Goal: Obtain resource: Download file/media

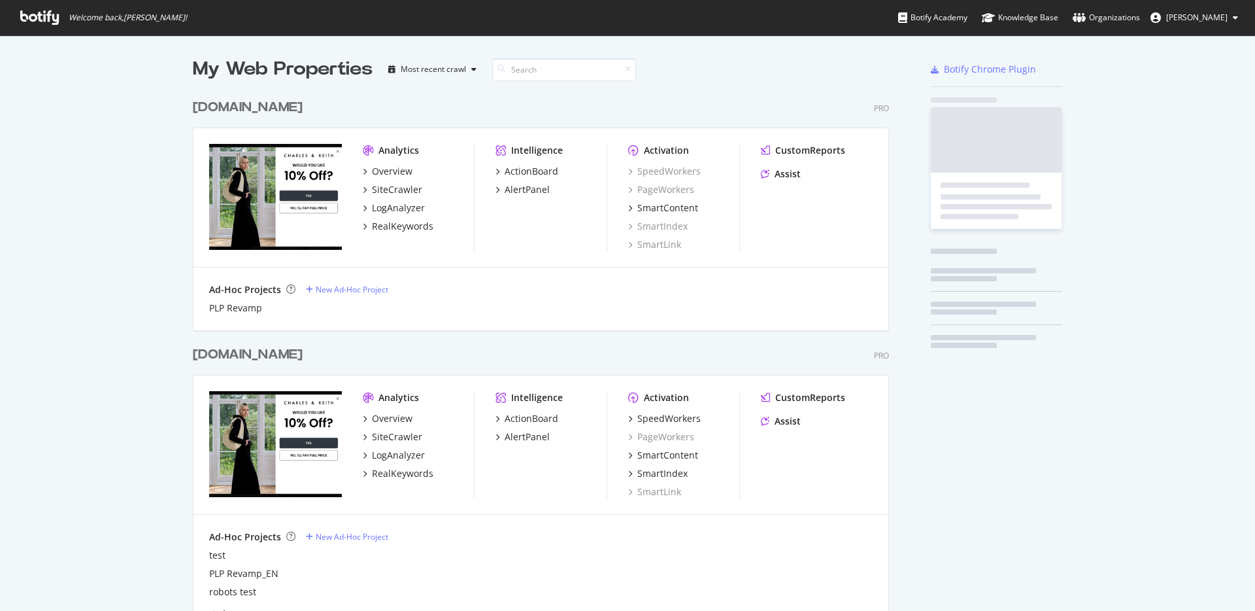
scroll to position [783, 707]
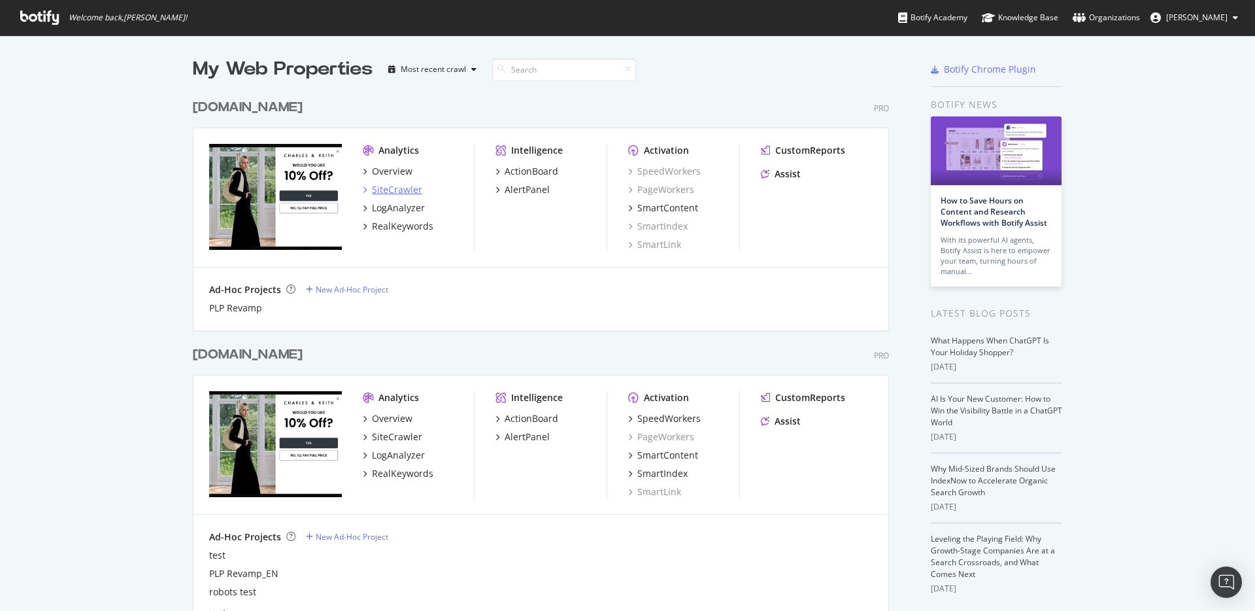
click at [410, 186] on div "SiteCrawler" at bounding box center [397, 189] width 50 height 13
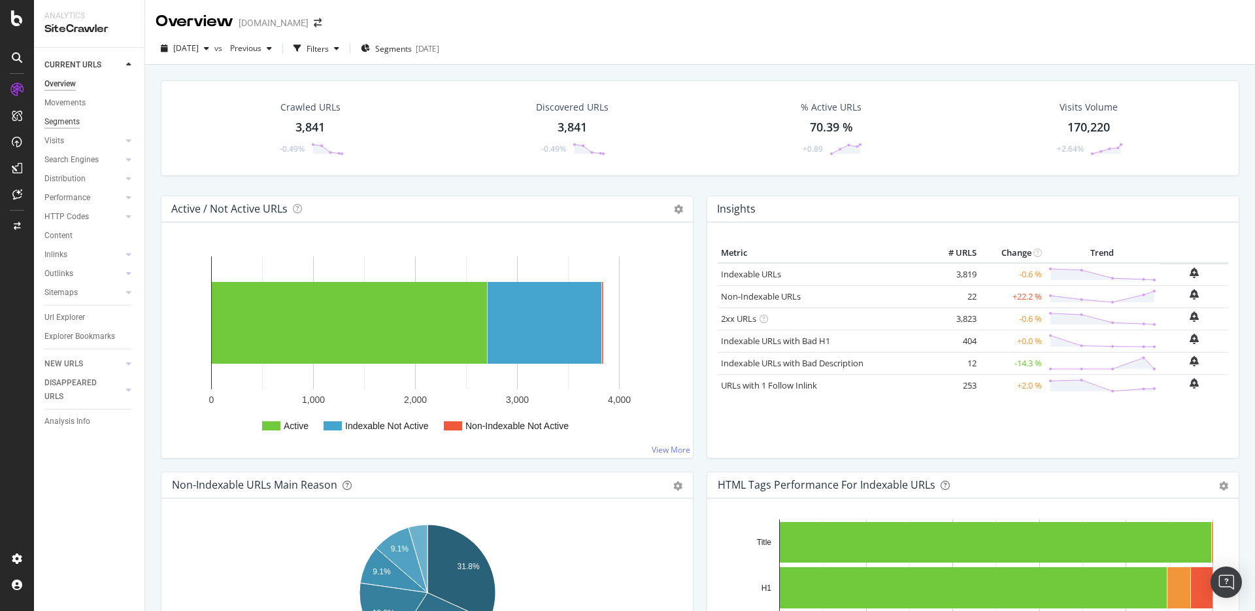
click at [71, 124] on div "Segments" at bounding box center [61, 122] width 35 height 14
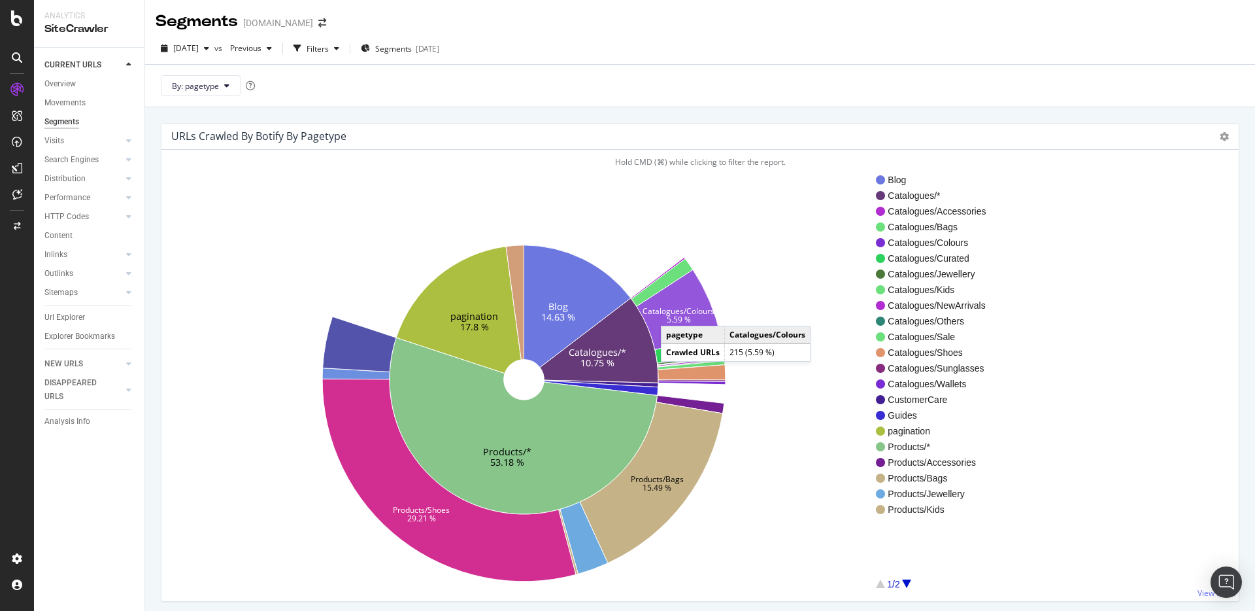
click at [674, 312] on text "Catalogues/Colours" at bounding box center [679, 310] width 72 height 11
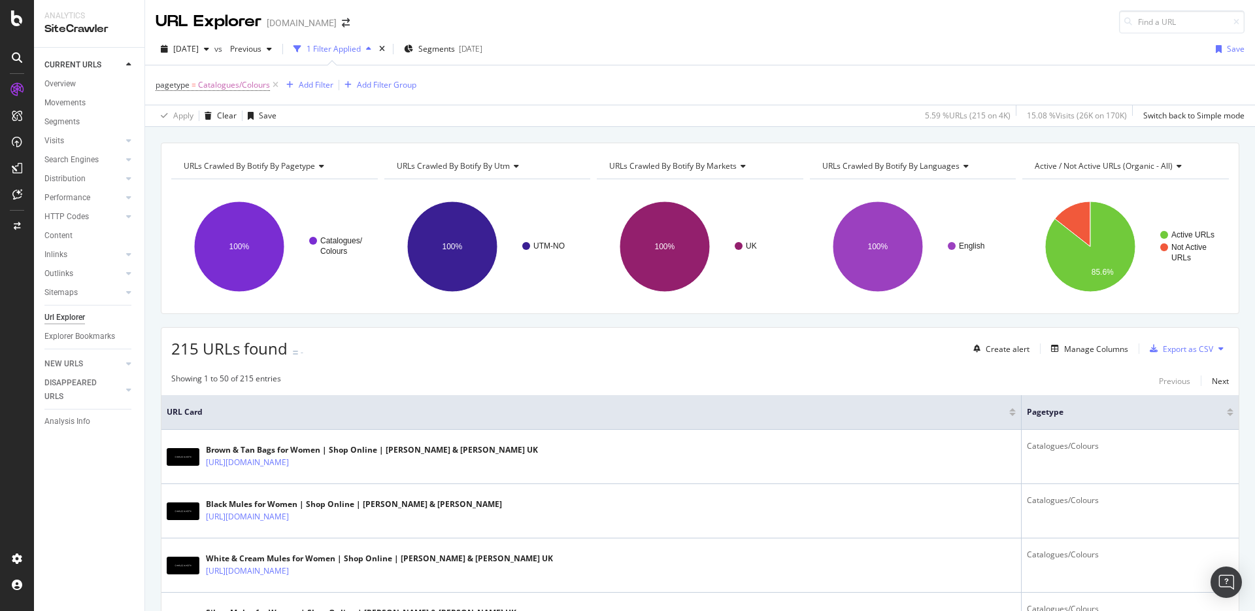
click at [512, 374] on div "Showing 1 to 50 of 215 entries Previous Next" at bounding box center [699, 381] width 1077 height 16
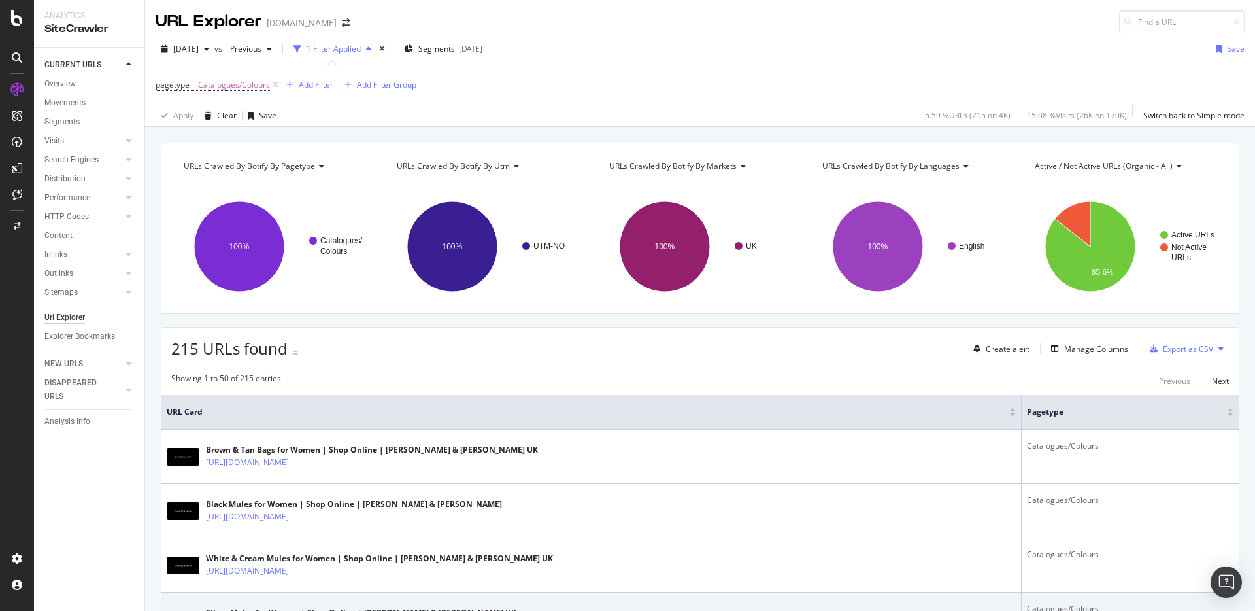
scroll to position [65, 0]
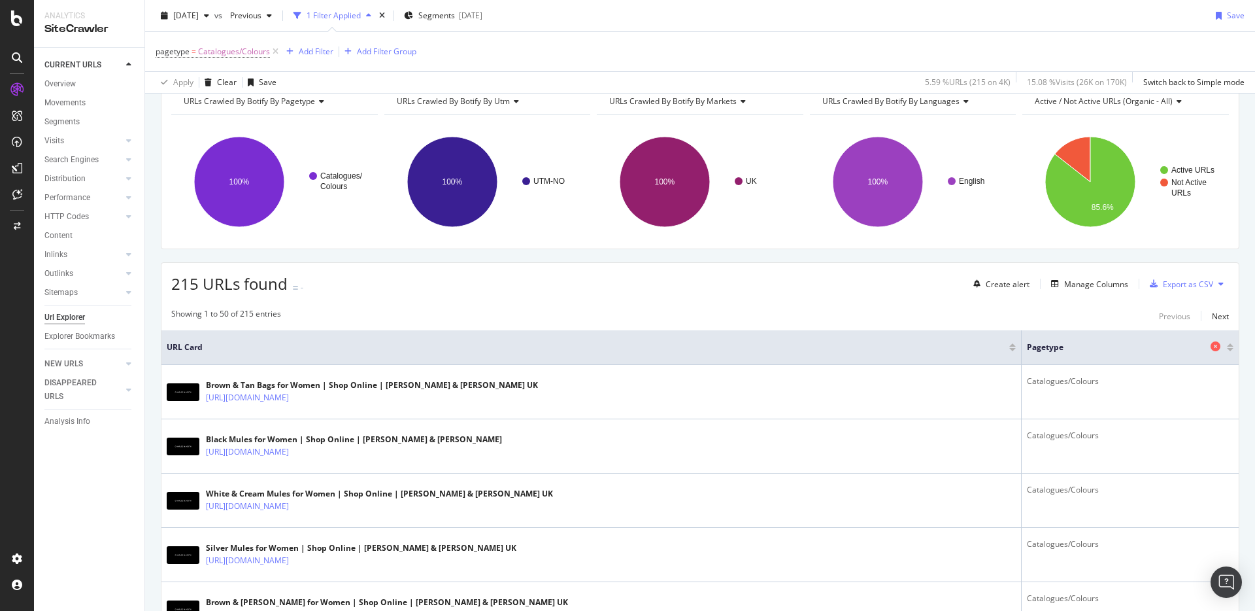
click at [1216, 344] on icon at bounding box center [1216, 346] width 10 height 10
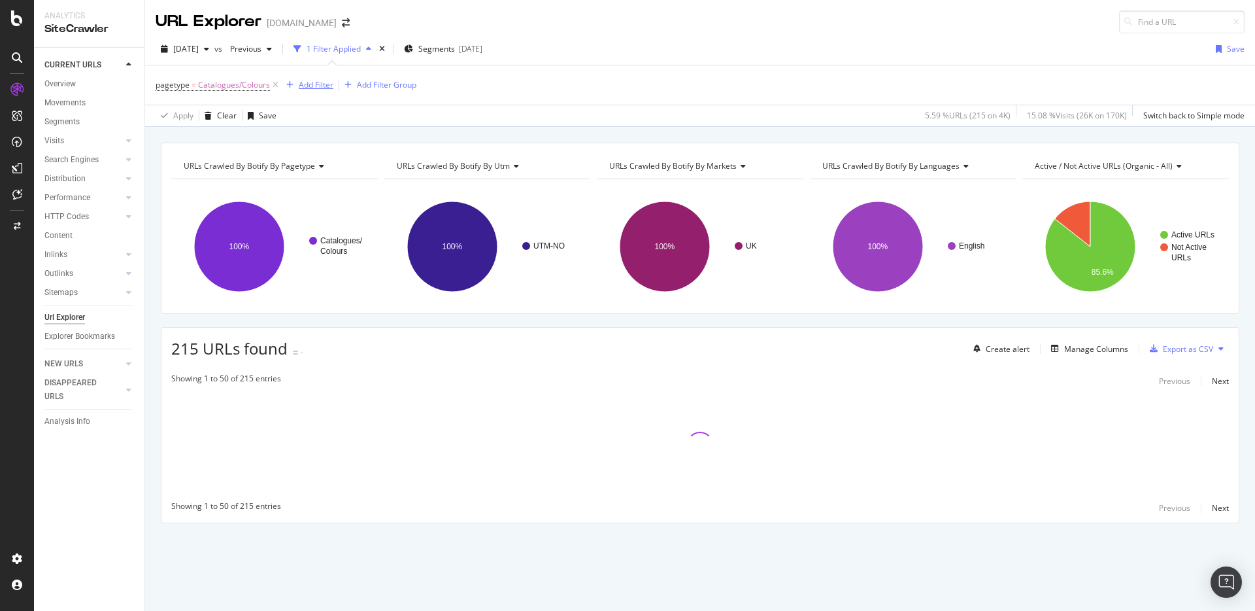
click at [323, 86] on div "Add Filter" at bounding box center [316, 84] width 35 height 11
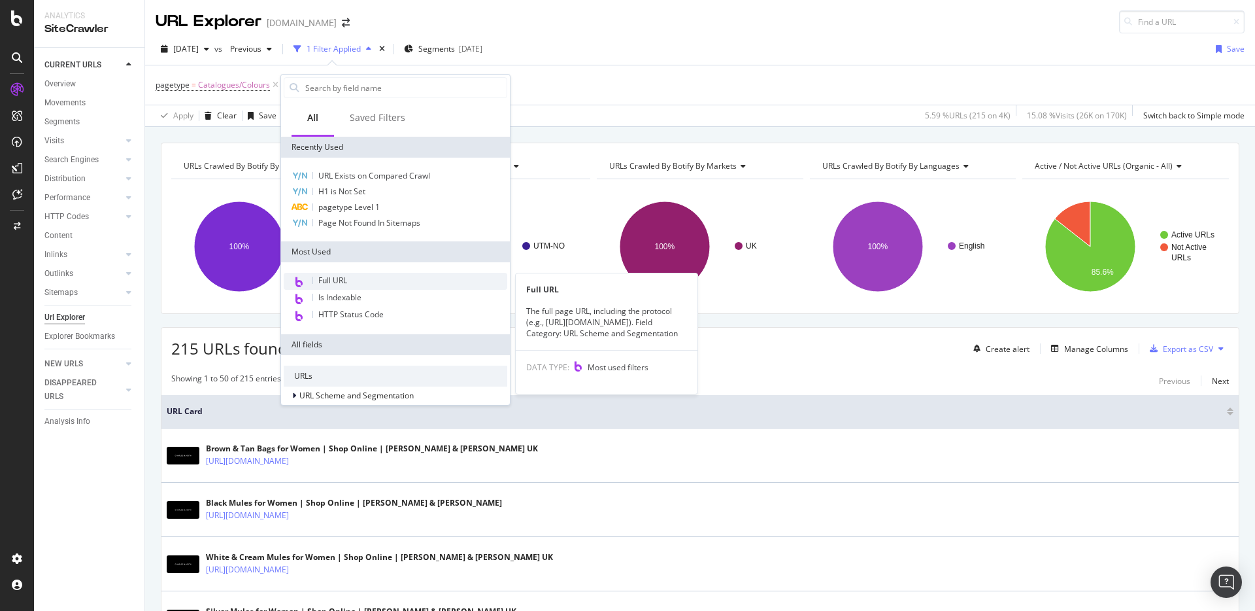
click at [350, 280] on div "Full URL" at bounding box center [396, 281] width 224 height 17
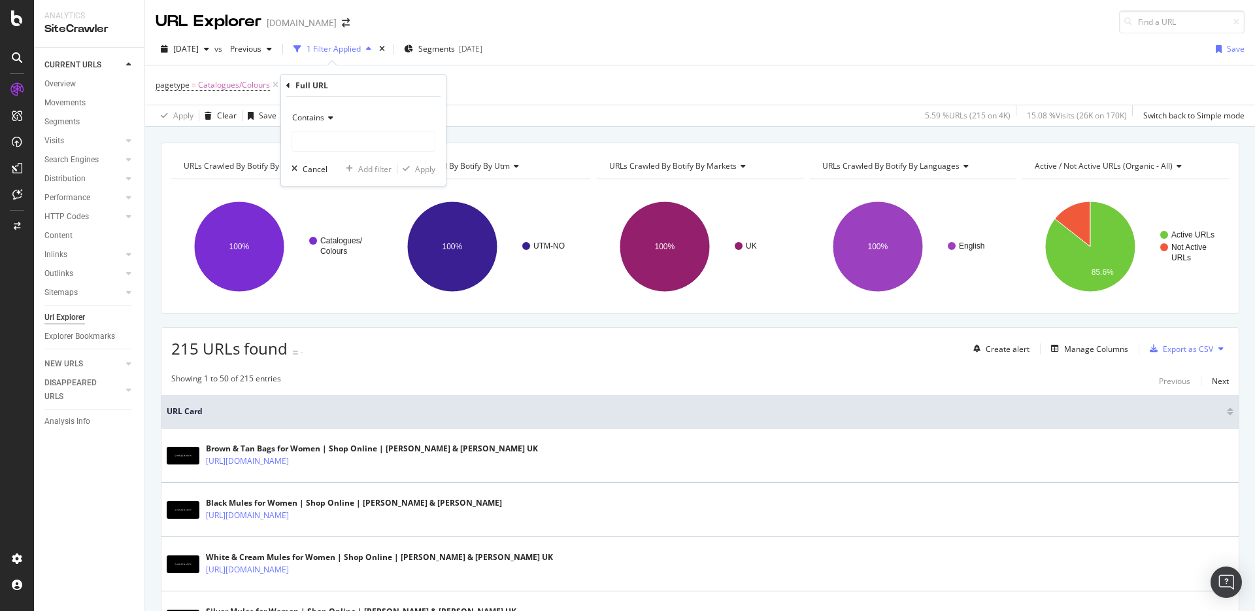
click at [312, 116] on span "Contains" at bounding box center [308, 117] width 32 height 11
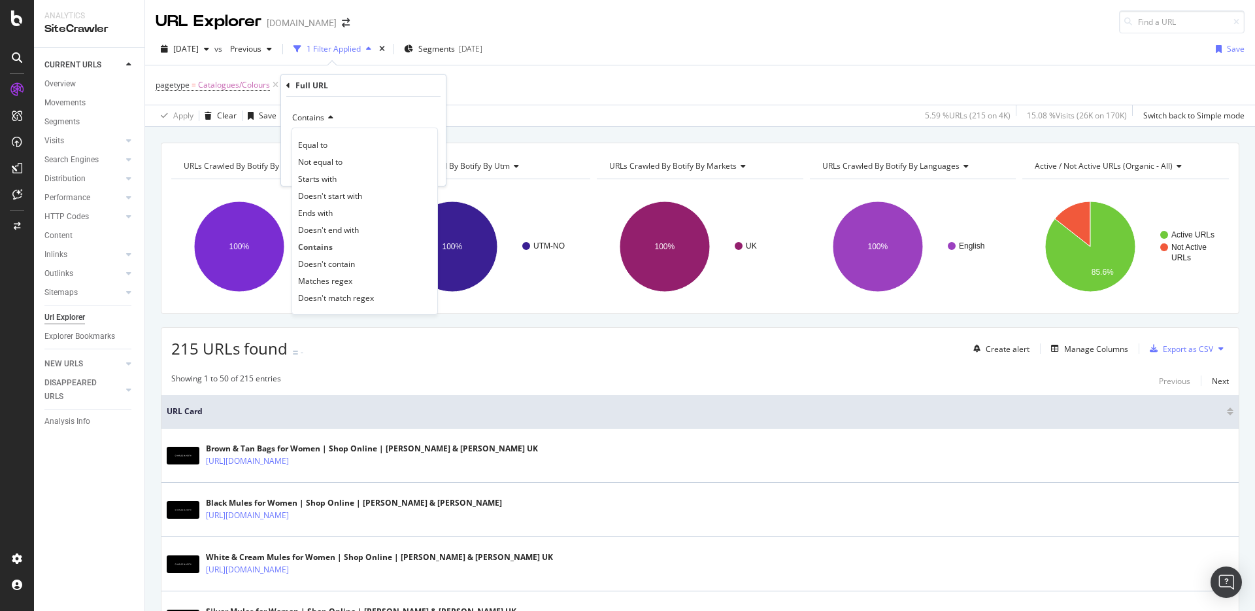
drag, startPoint x: 335, startPoint y: 265, endPoint x: 335, endPoint y: 252, distance: 12.4
click at [335, 265] on span "Doesn't contain" at bounding box center [326, 263] width 57 height 11
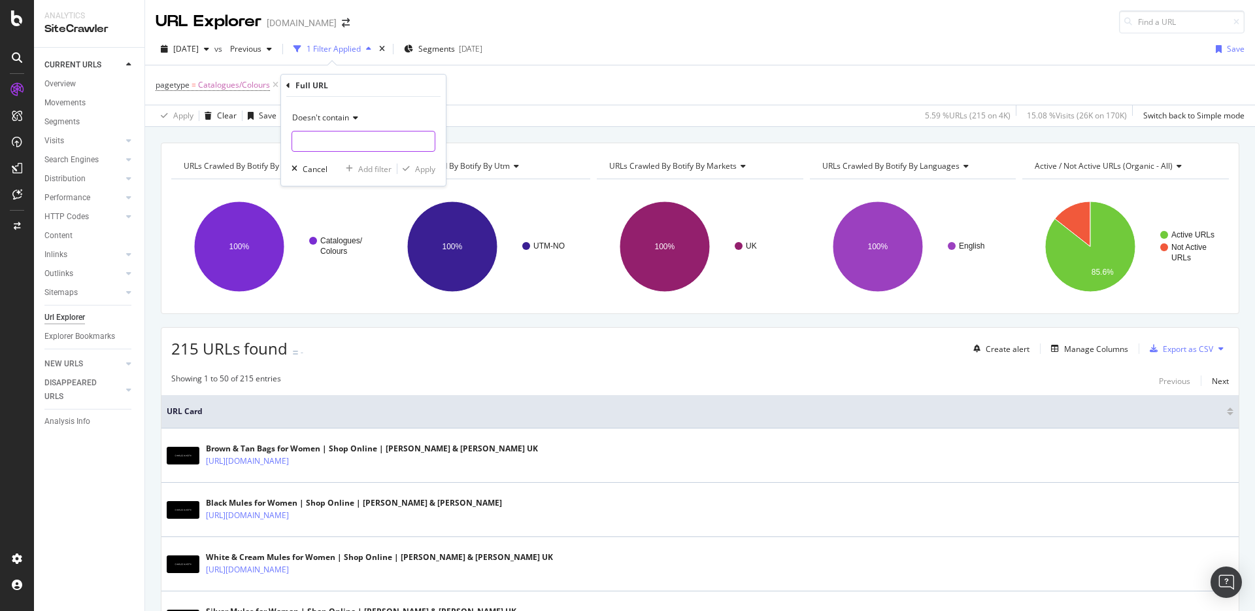
click at [324, 139] on input "text" at bounding box center [363, 141] width 142 height 21
type input "r"
type input "curated"
click at [435, 165] on div "Apply" at bounding box center [425, 168] width 20 height 11
click at [441, 84] on div "Add Filter" at bounding box center [436, 84] width 35 height 11
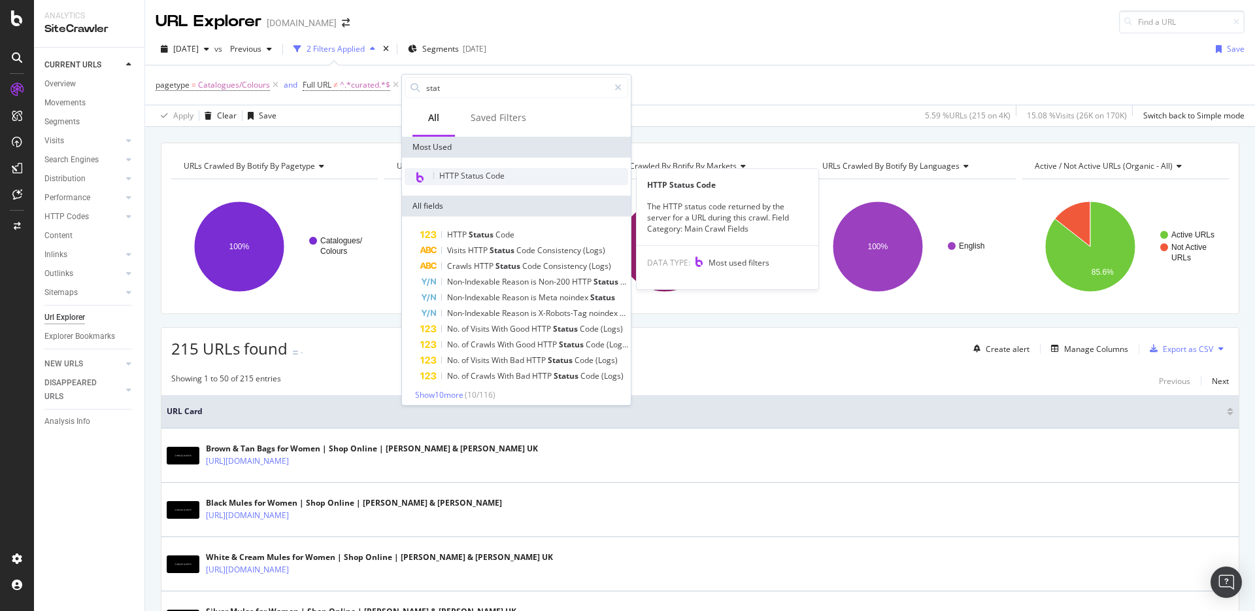
type input "stat"
click at [486, 173] on span "HTTP Status Code" at bounding box center [471, 175] width 65 height 11
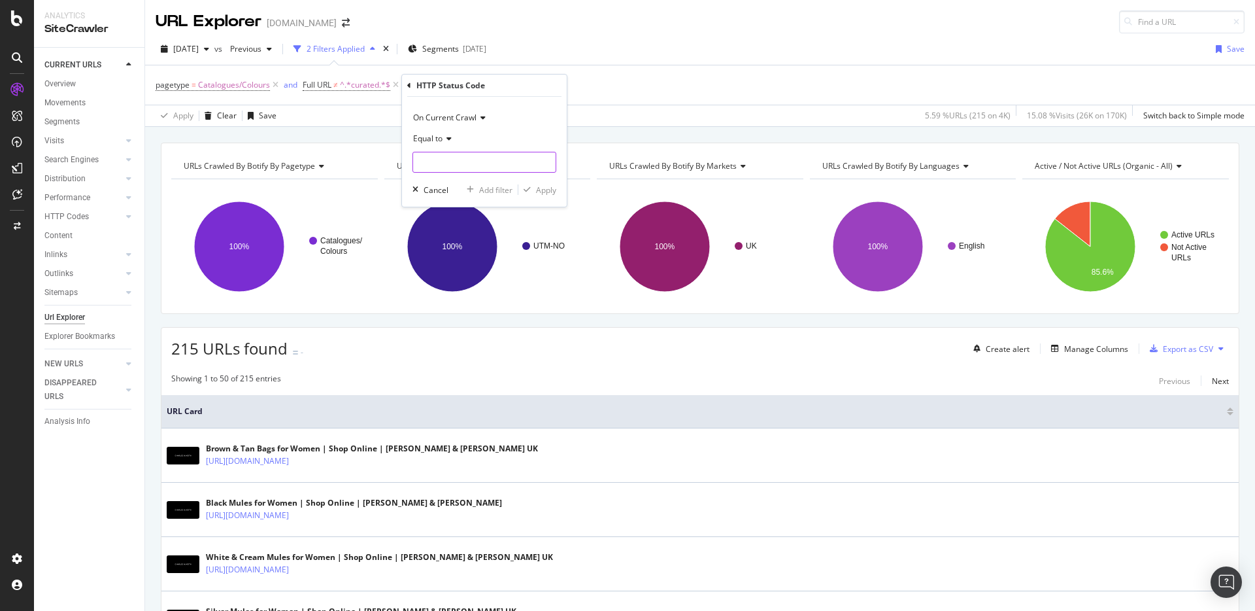
click at [514, 161] on input "number" at bounding box center [484, 162] width 144 height 21
click at [486, 180] on span "200" at bounding box center [464, 179] width 96 height 11
type input "200"
click at [540, 188] on div "Apply" at bounding box center [546, 189] width 20 height 11
click at [1171, 351] on div "Export as CSV" at bounding box center [1188, 348] width 50 height 11
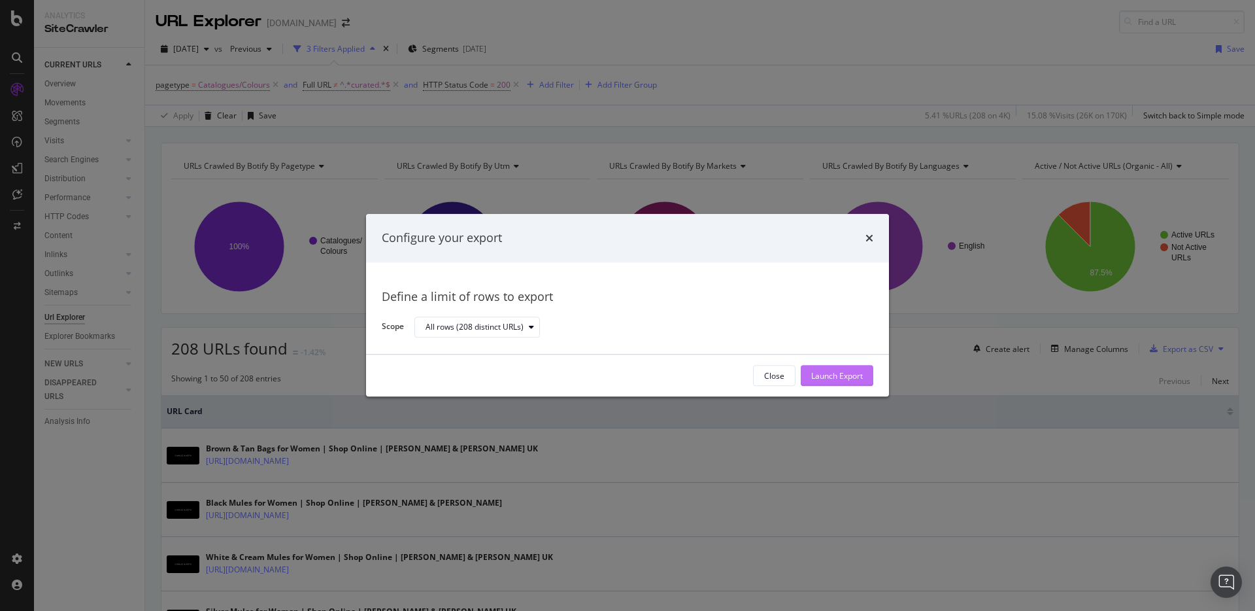
click at [832, 380] on div "Launch Export" at bounding box center [837, 375] width 52 height 11
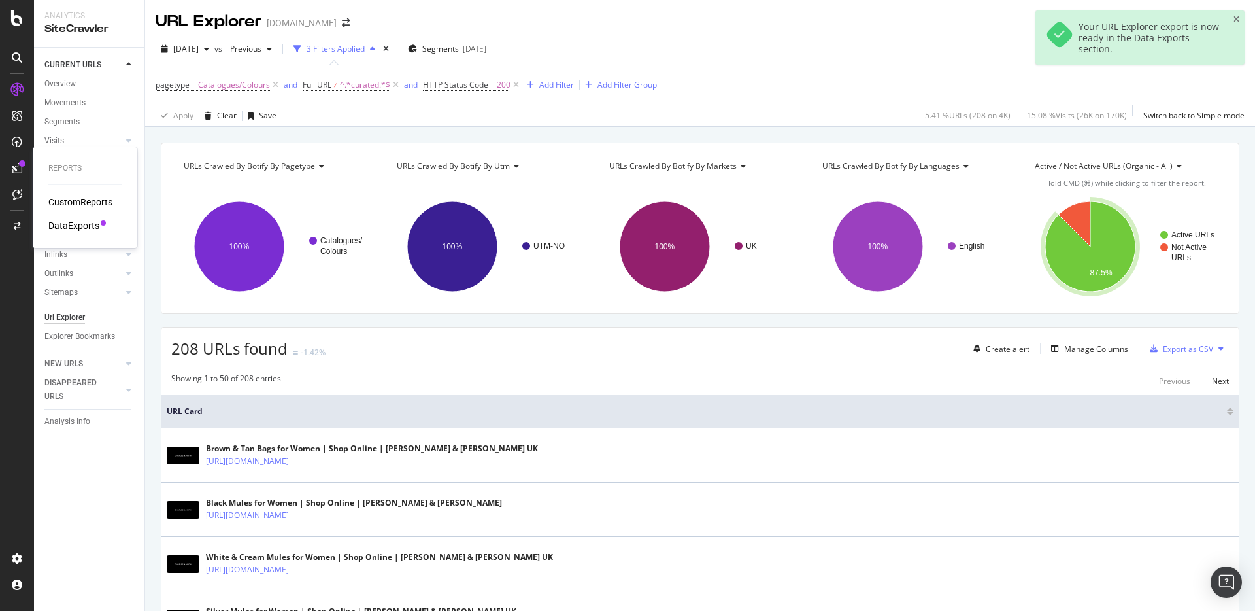
click at [64, 222] on div "DataExports" at bounding box center [73, 225] width 51 height 13
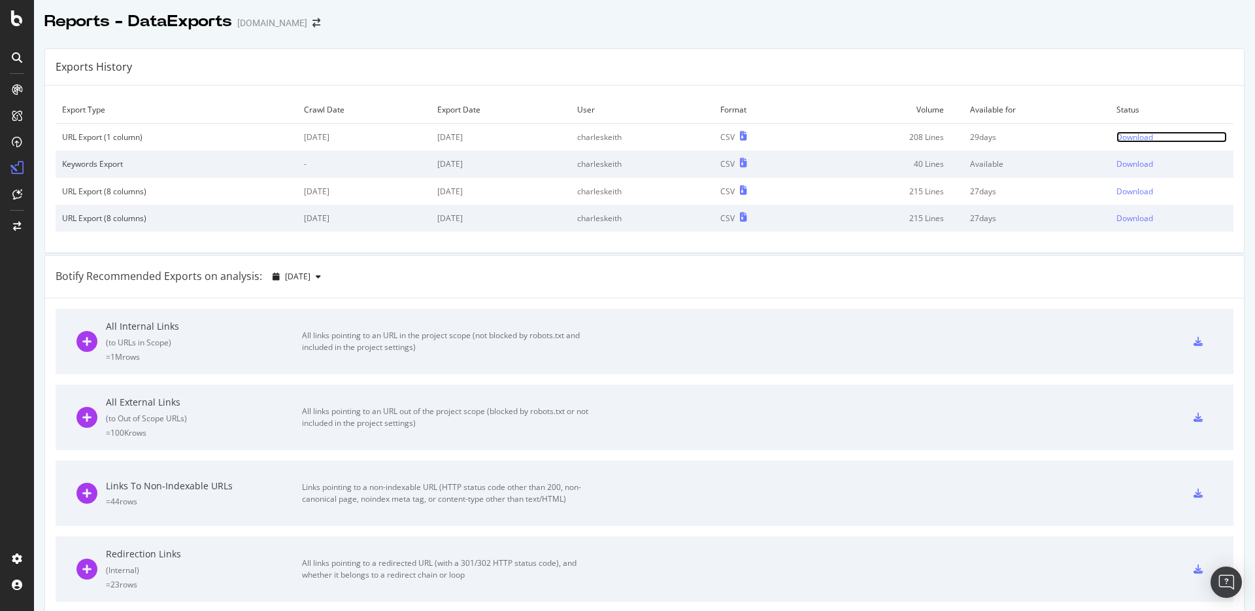
click at [1138, 134] on div "Download" at bounding box center [1134, 136] width 37 height 11
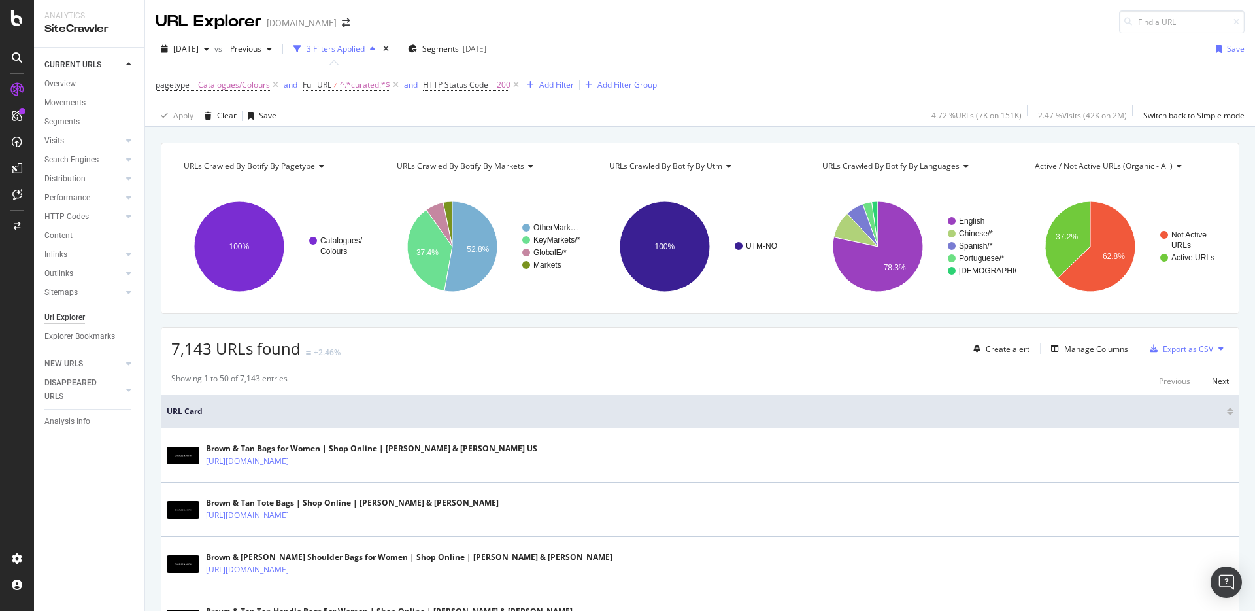
scroll to position [1, 0]
click at [1185, 350] on div "Export as CSV" at bounding box center [1188, 348] width 50 height 11
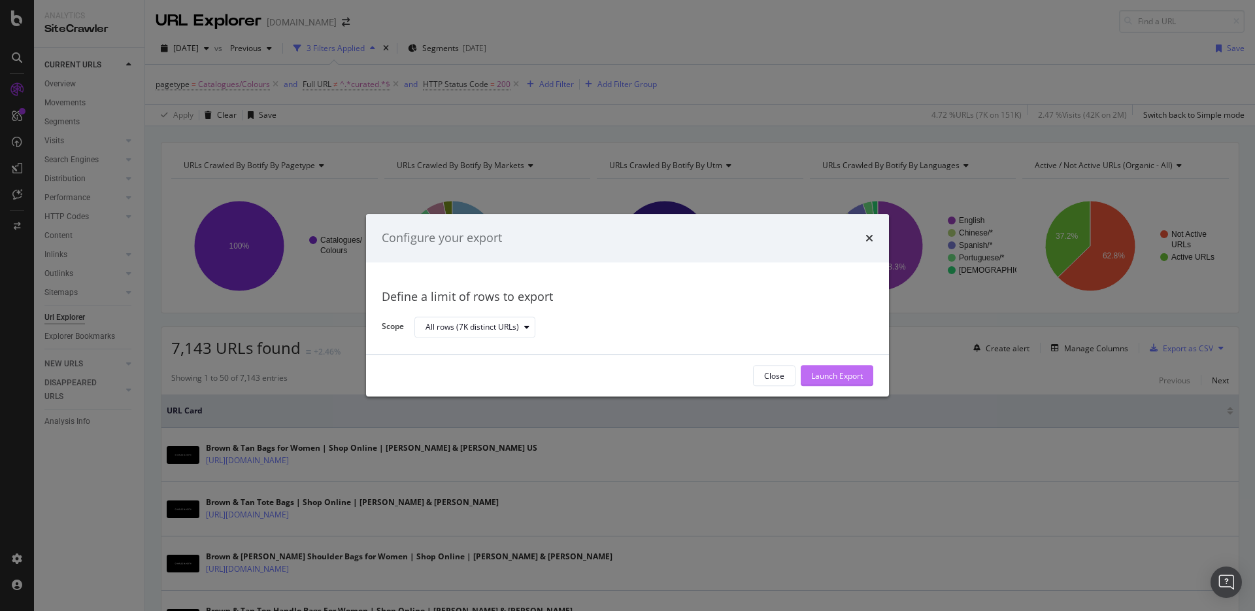
click at [835, 375] on div "Launch Export" at bounding box center [837, 375] width 52 height 11
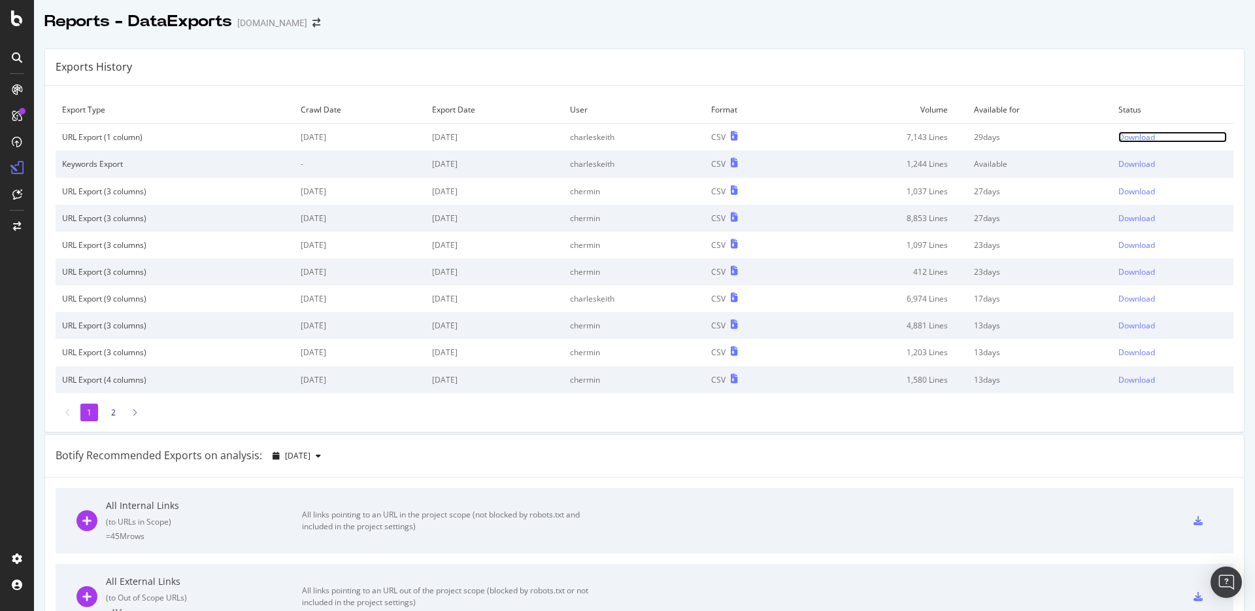
click at [1135, 137] on div "Download" at bounding box center [1136, 136] width 37 height 11
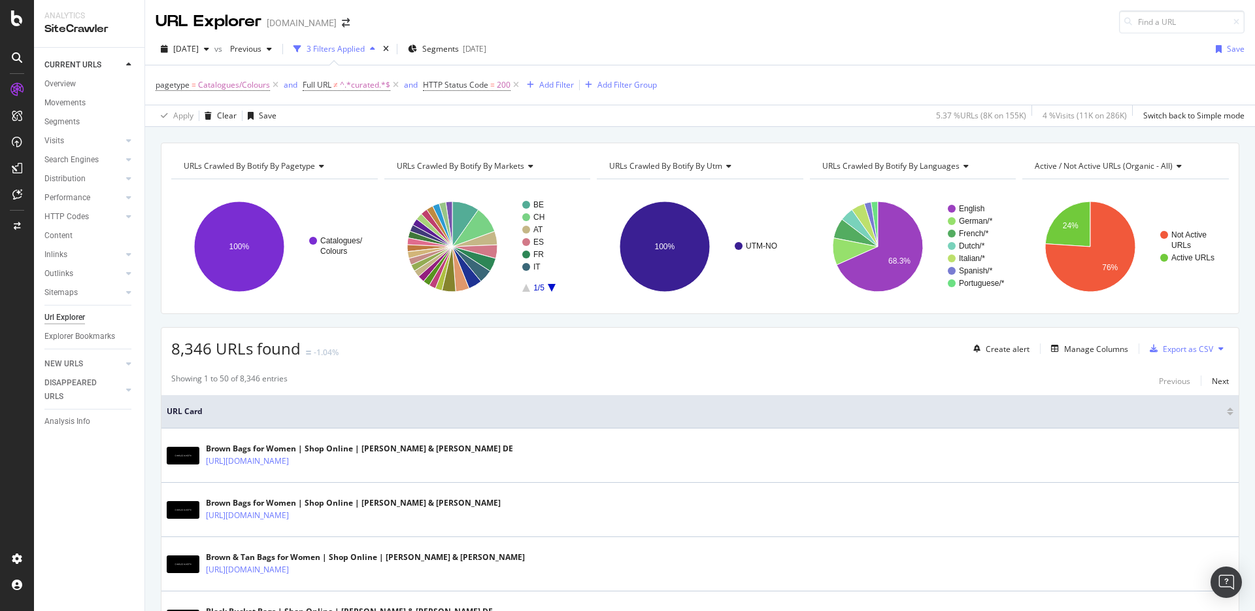
click at [778, 95] on div "pagetype = Catalogues/Colours and Full URL ≠ ^.*curated.*$ and HTTP Status Code…" at bounding box center [700, 84] width 1089 height 39
click at [1190, 346] on div "Export as CSV" at bounding box center [1188, 348] width 50 height 11
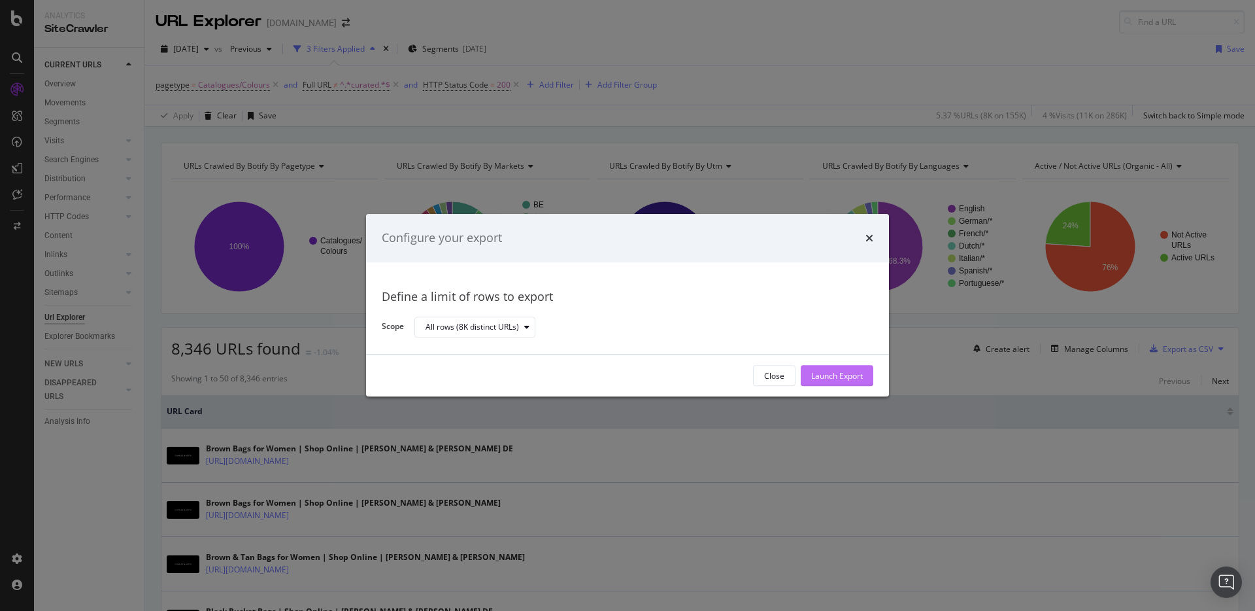
click at [820, 378] on div "Launch Export" at bounding box center [837, 375] width 52 height 11
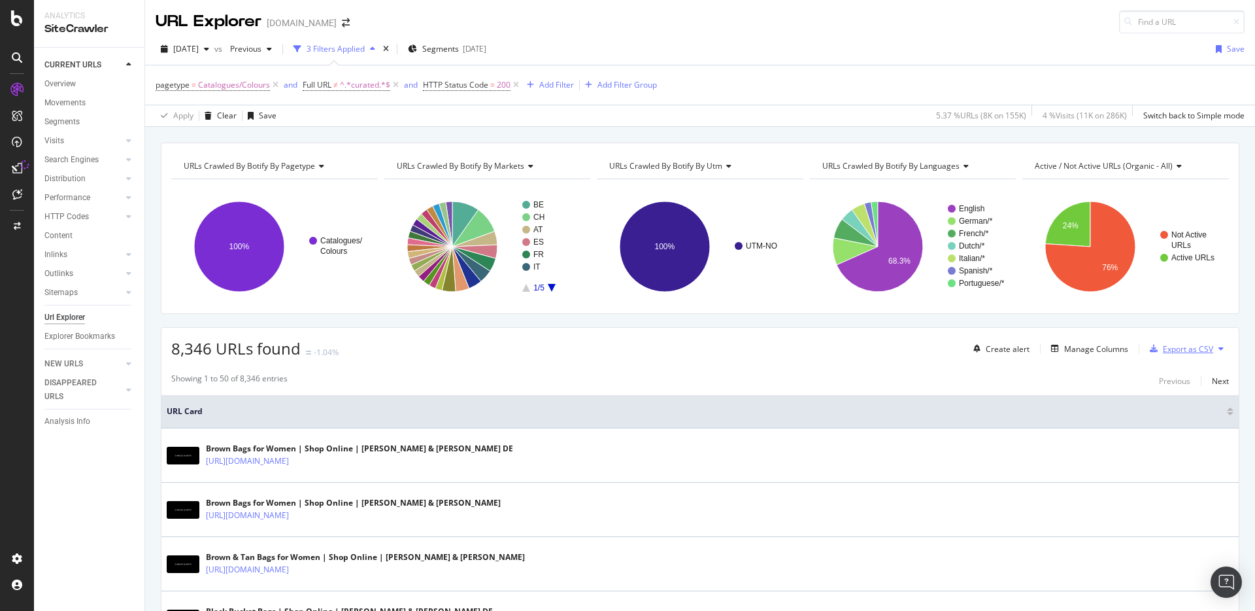
scroll to position [2, 0]
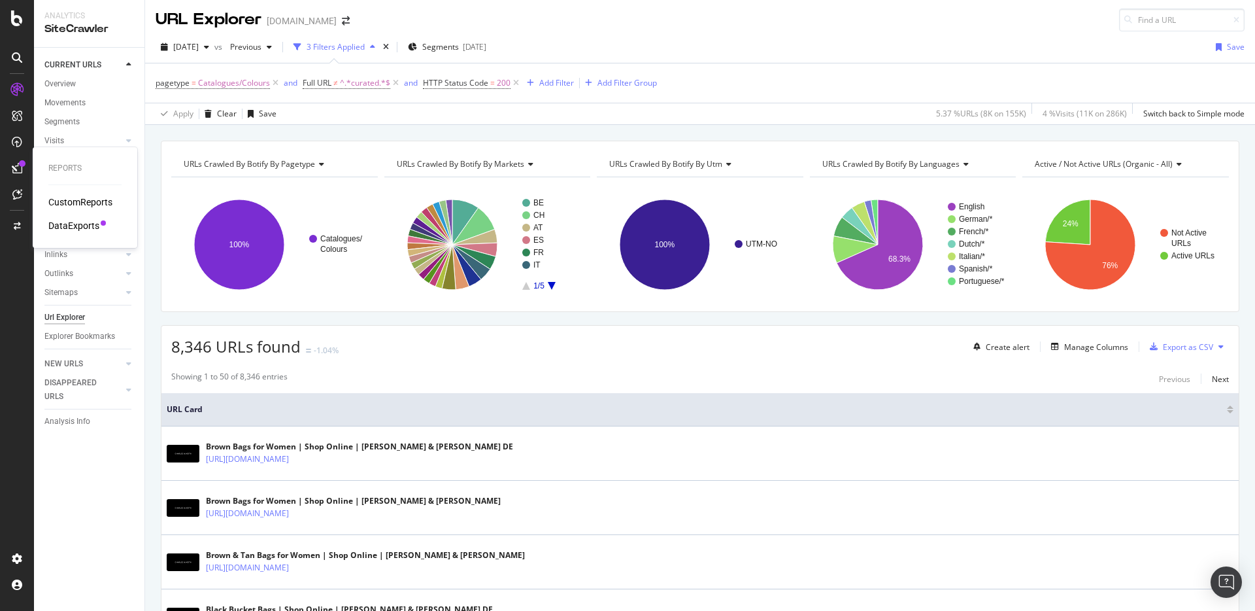
click at [86, 227] on div "DataExports" at bounding box center [73, 225] width 51 height 13
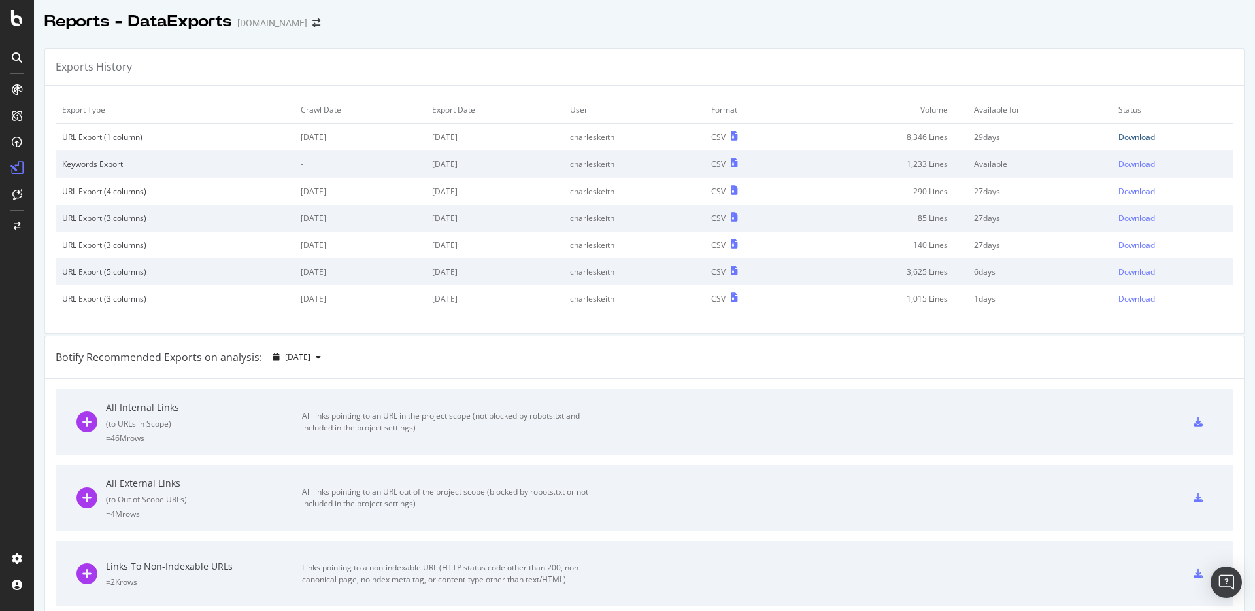
click at [1131, 134] on div "Download" at bounding box center [1136, 136] width 37 height 11
